Goal: Task Accomplishment & Management: Complete application form

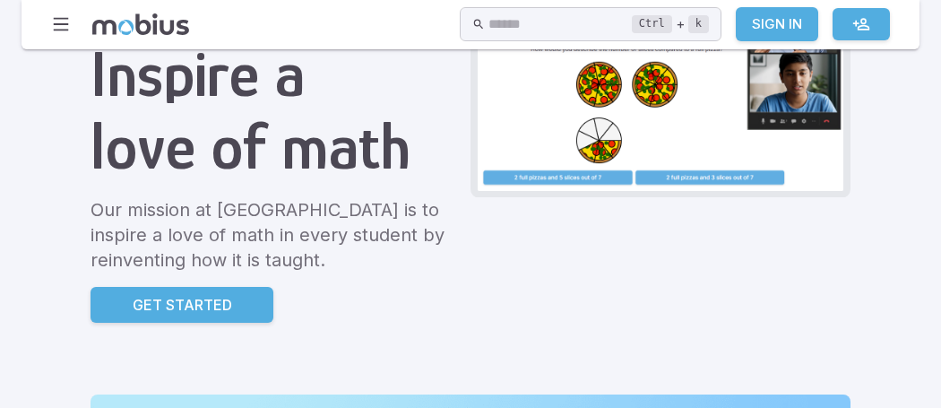
scroll to position [205, 0]
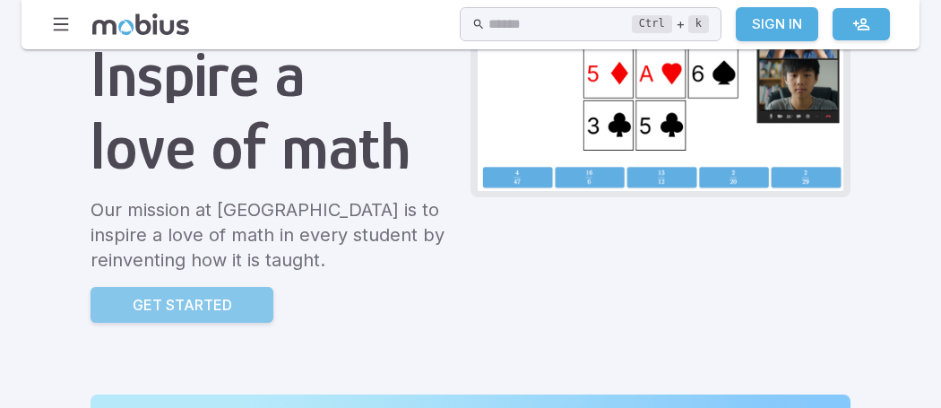
click at [249, 290] on link "Get Started" at bounding box center [182, 305] width 183 height 36
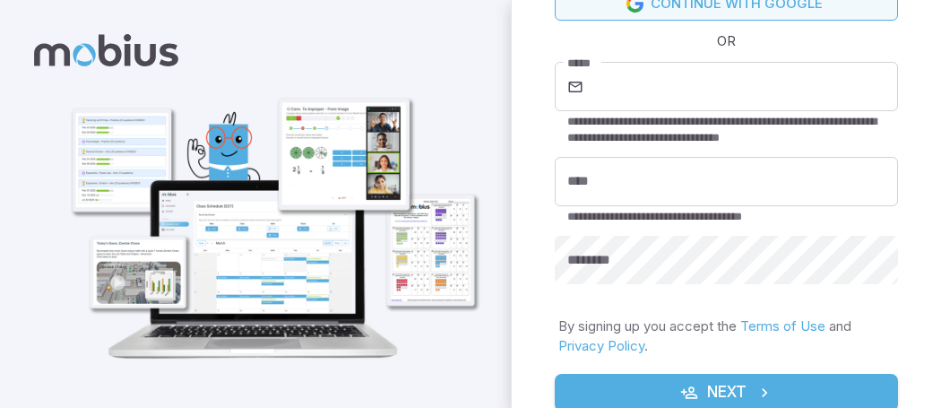
click at [660, 6] on link "Continue with Google" at bounding box center [726, 4] width 343 height 34
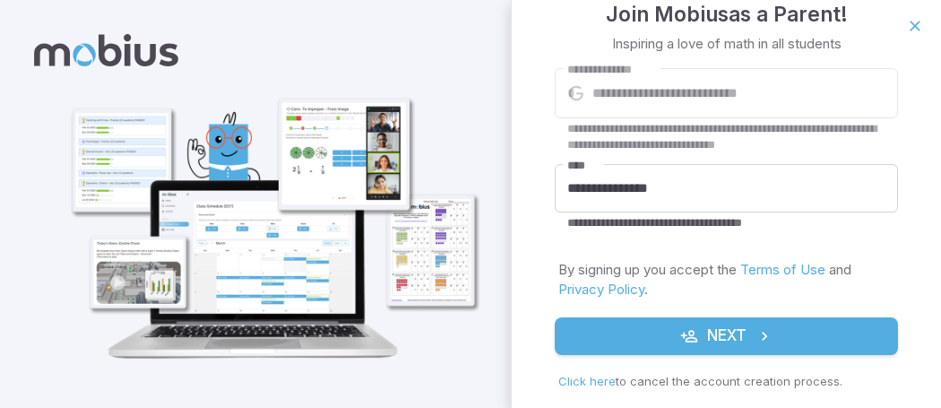
click at [750, 347] on button "Next" at bounding box center [726, 336] width 343 height 38
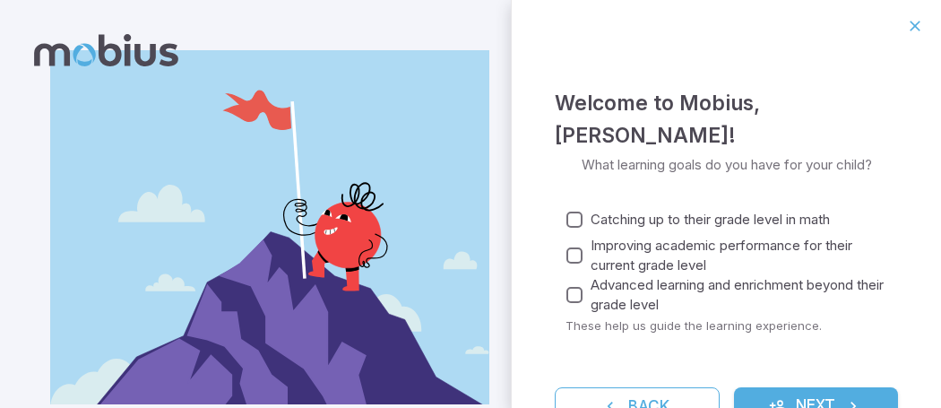
scroll to position [51, 0]
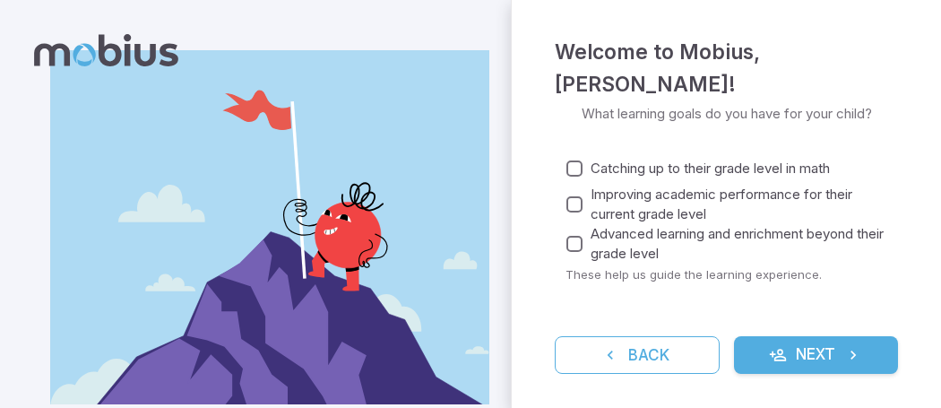
click at [679, 166] on span "Catching up to their grade level in math" at bounding box center [710, 169] width 239 height 20
click at [641, 215] on span "Improving academic performance for their current grade level" at bounding box center [737, 204] width 293 height 39
click at [638, 230] on span "Advanced learning and enrichment beyond their grade level" at bounding box center [737, 243] width 293 height 39
click at [805, 338] on button "Next" at bounding box center [816, 355] width 165 height 38
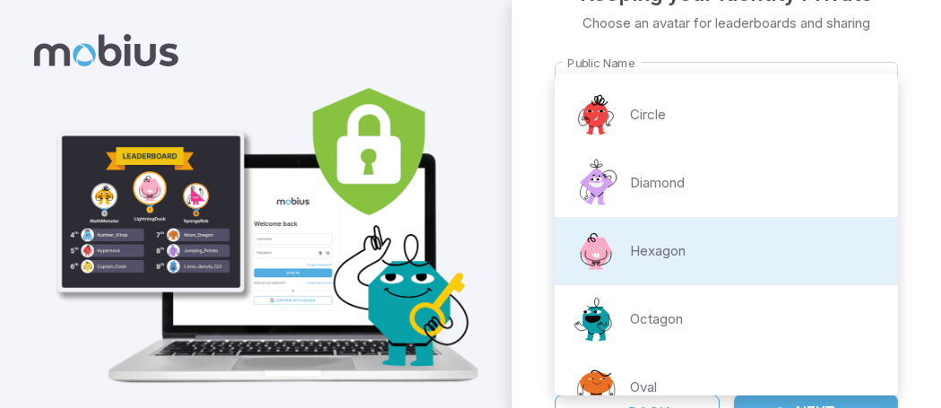
click at [754, 229] on body "**********" at bounding box center [470, 223] width 941 height 447
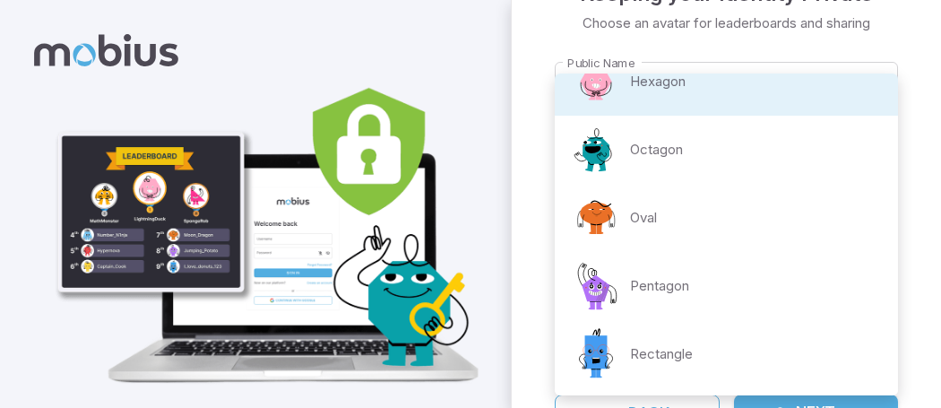
scroll to position [0, 0]
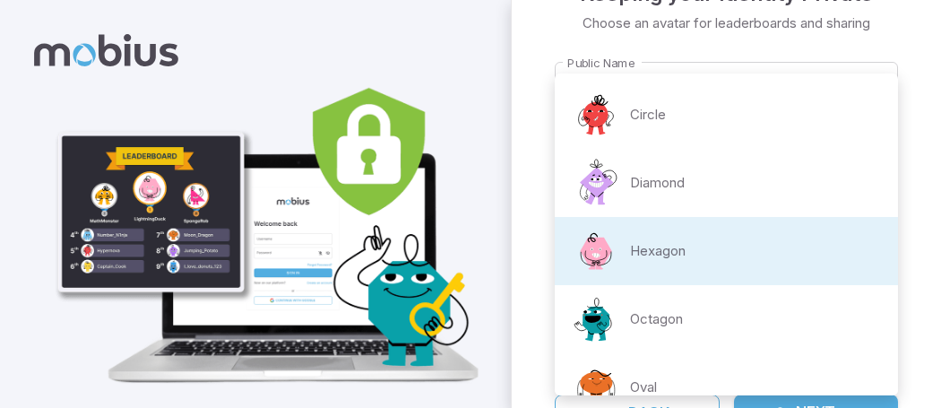
click at [671, 65] on div at bounding box center [470, 204] width 941 height 408
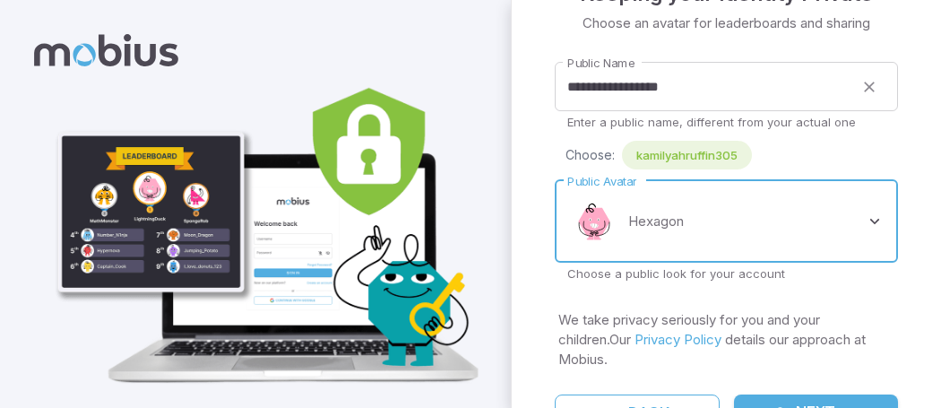
scroll to position [65, 0]
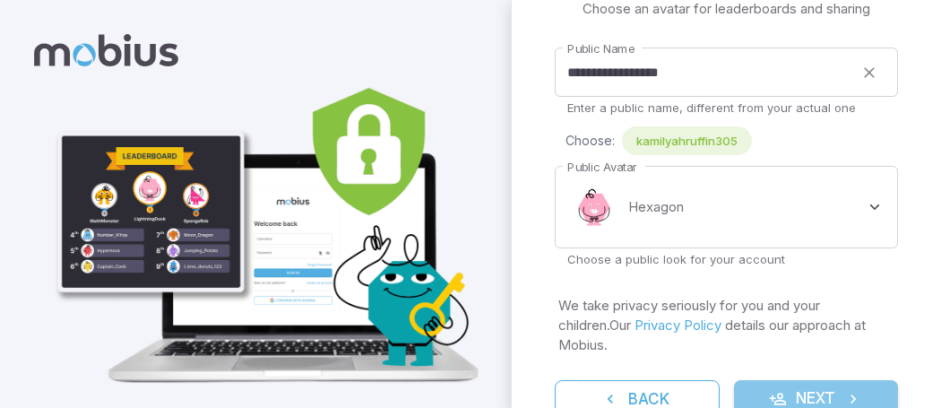
click at [766, 380] on button "Next" at bounding box center [816, 399] width 165 height 38
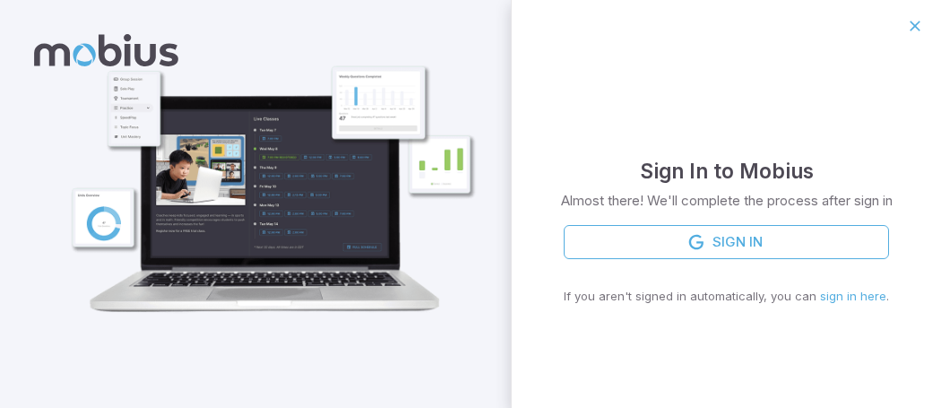
scroll to position [0, 0]
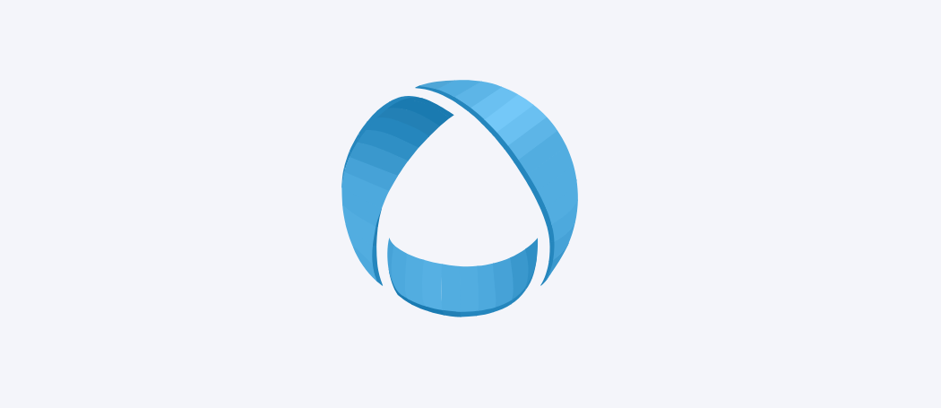
click at [437, 160] on icon at bounding box center [471, 204] width 258 height 258
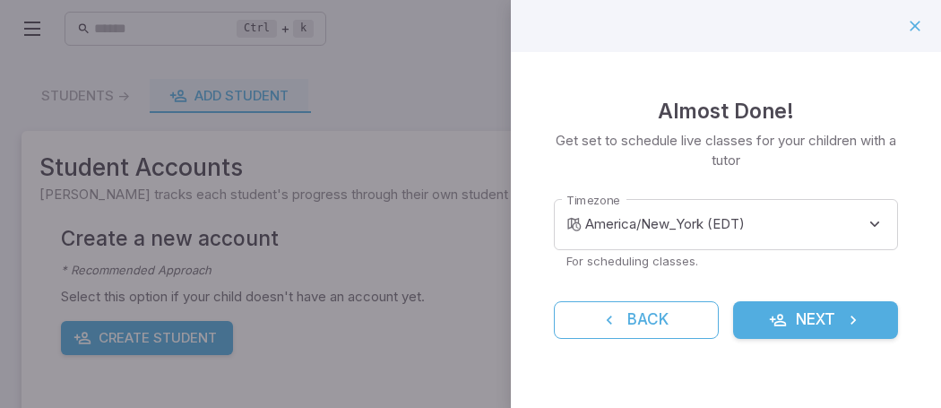
click at [836, 310] on button "Next" at bounding box center [815, 320] width 165 height 38
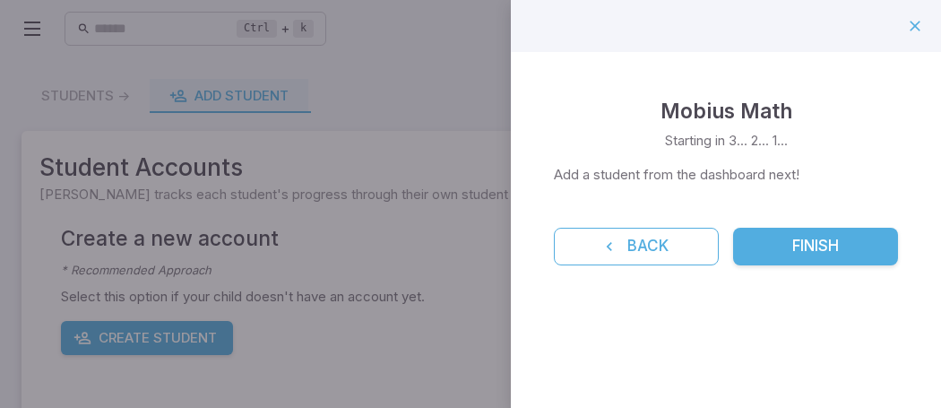
click at [800, 252] on button "Finish" at bounding box center [815, 247] width 165 height 38
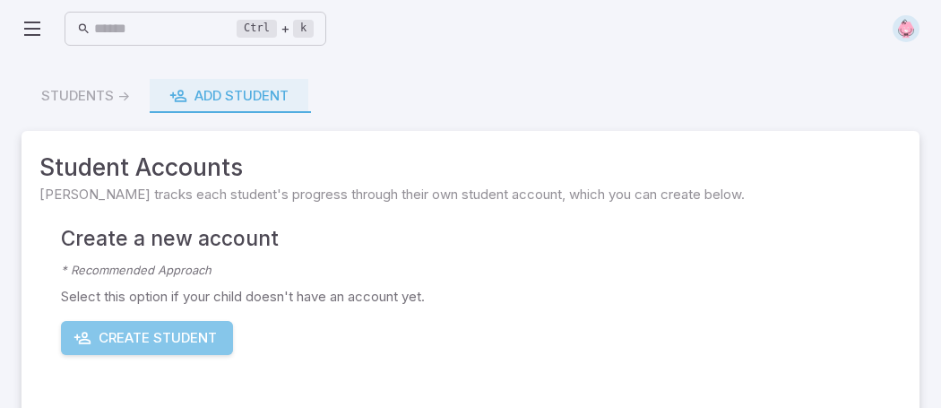
click at [210, 342] on button "Create Student" at bounding box center [147, 338] width 172 height 34
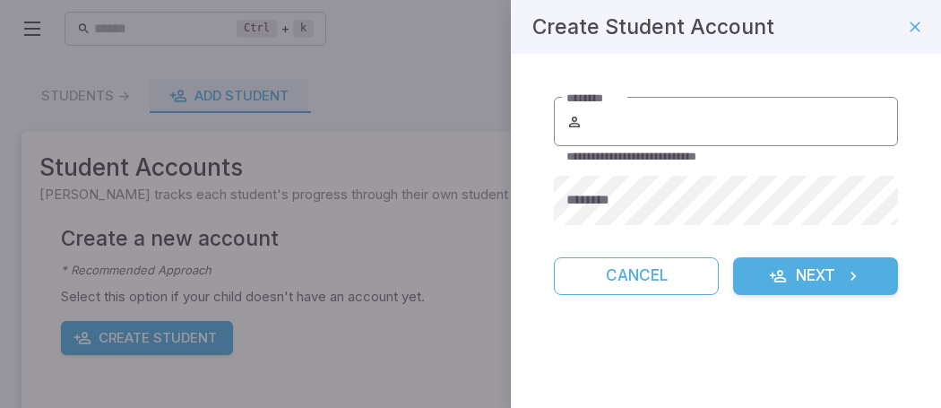
click at [671, 131] on input "********" at bounding box center [742, 122] width 312 height 50
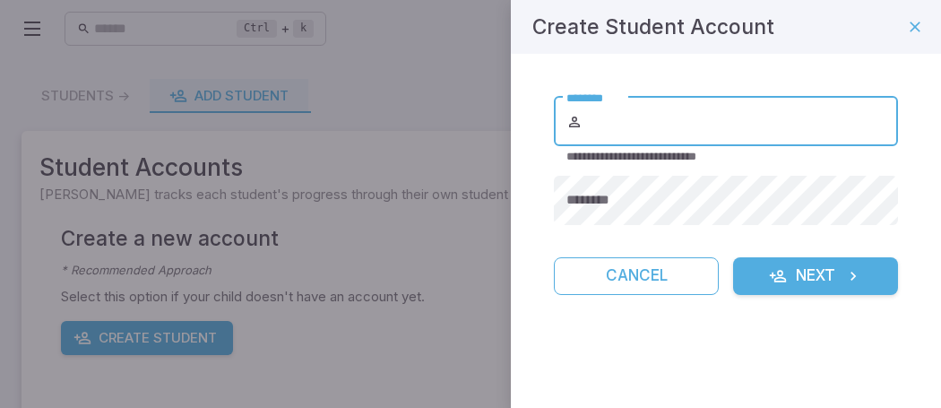
type input "**********"
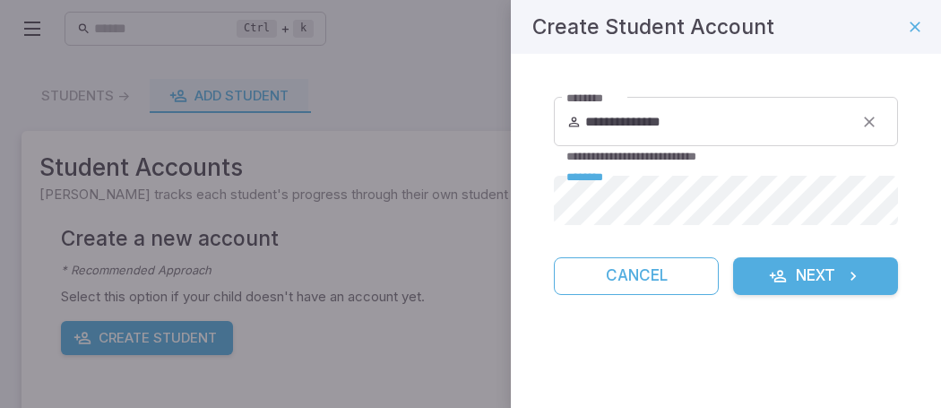
click at [867, 276] on button "Next" at bounding box center [815, 276] width 165 height 38
